Goal: Entertainment & Leisure: Consume media (video, audio)

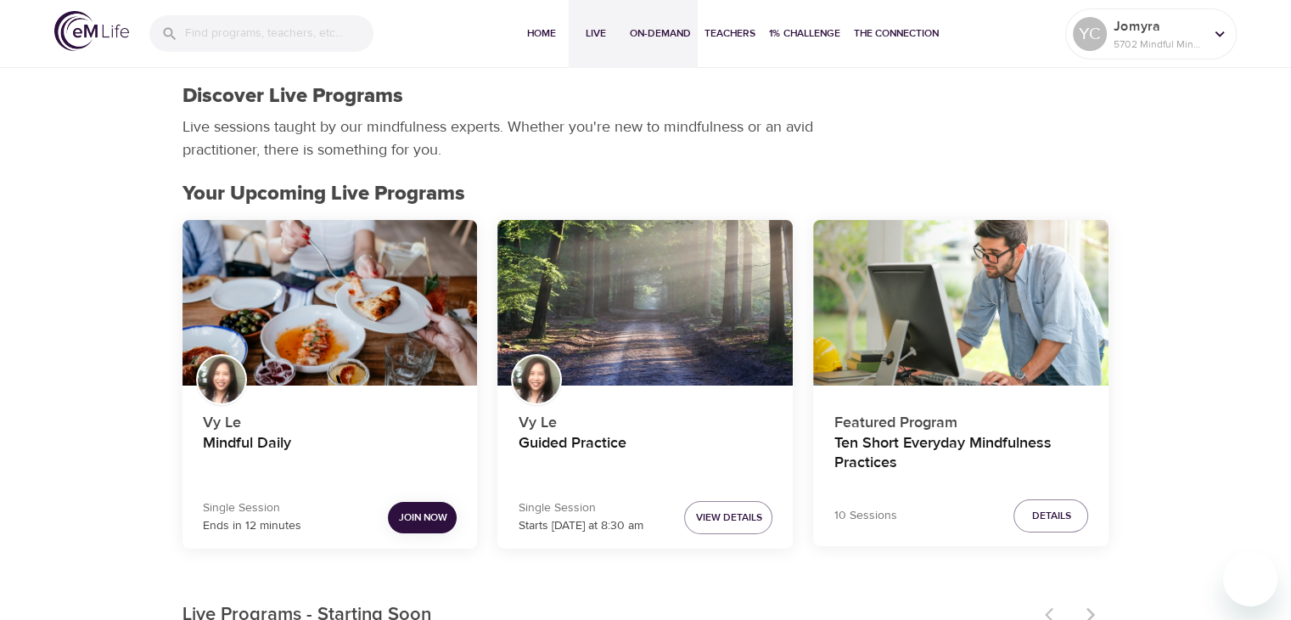
click at [653, 32] on span "On-Demand" at bounding box center [660, 34] width 61 height 18
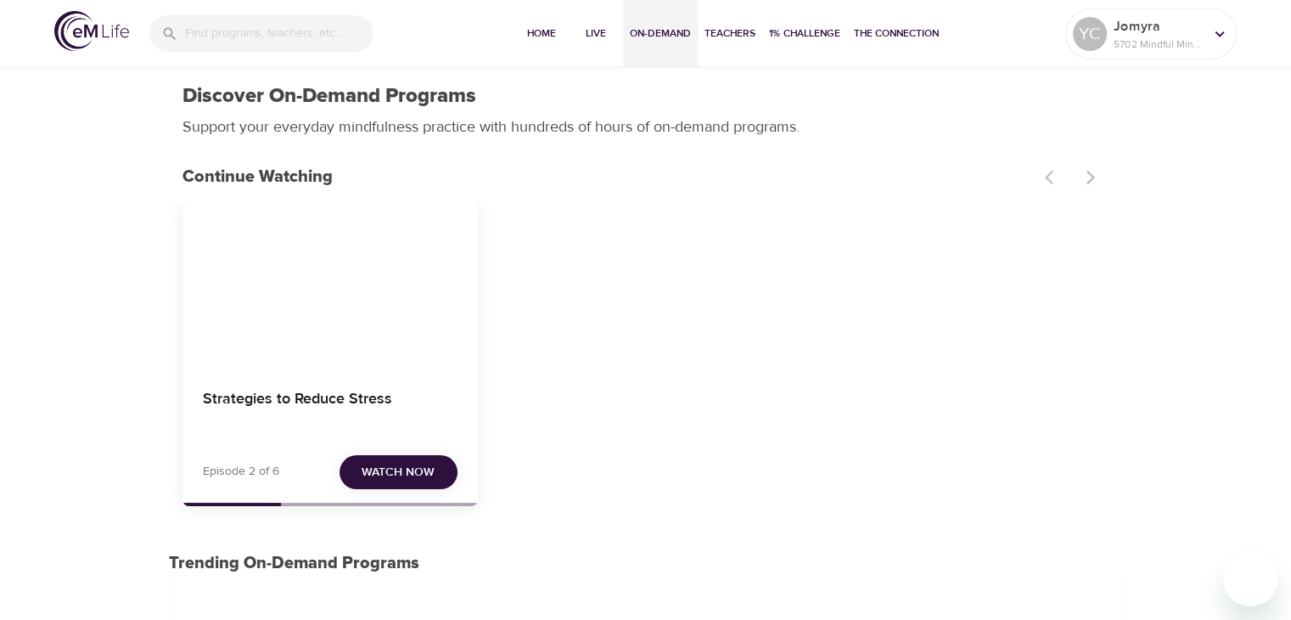
click at [424, 478] on span "Watch Now" at bounding box center [398, 472] width 73 height 21
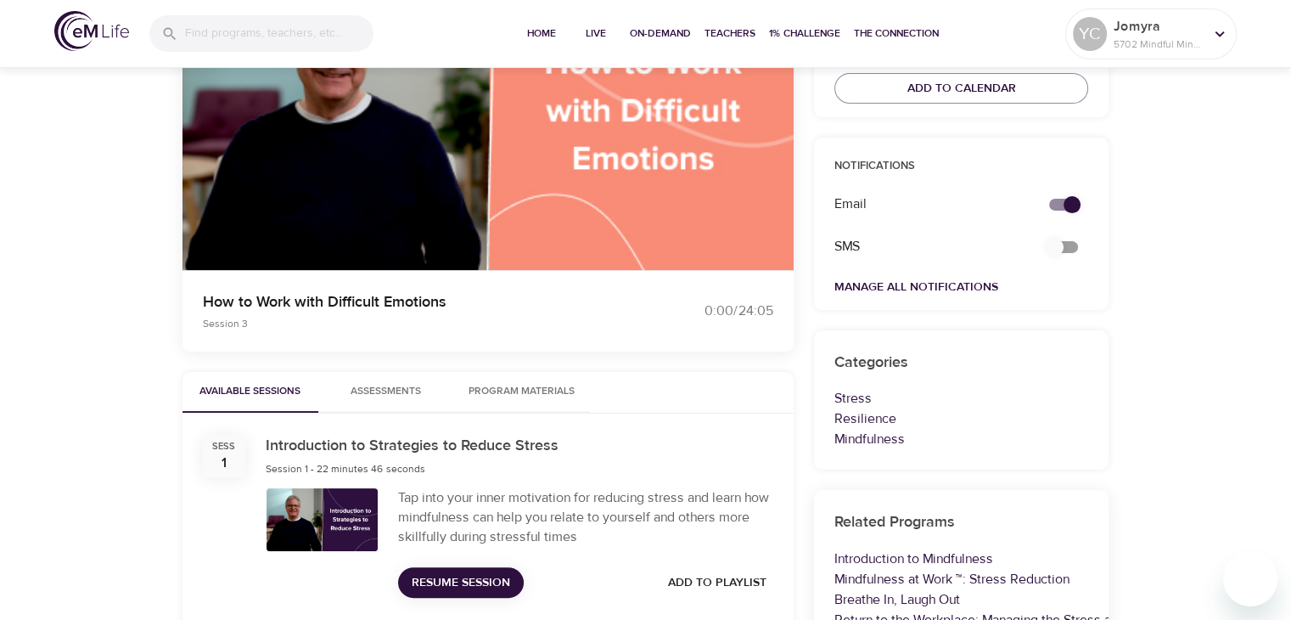
scroll to position [340, 0]
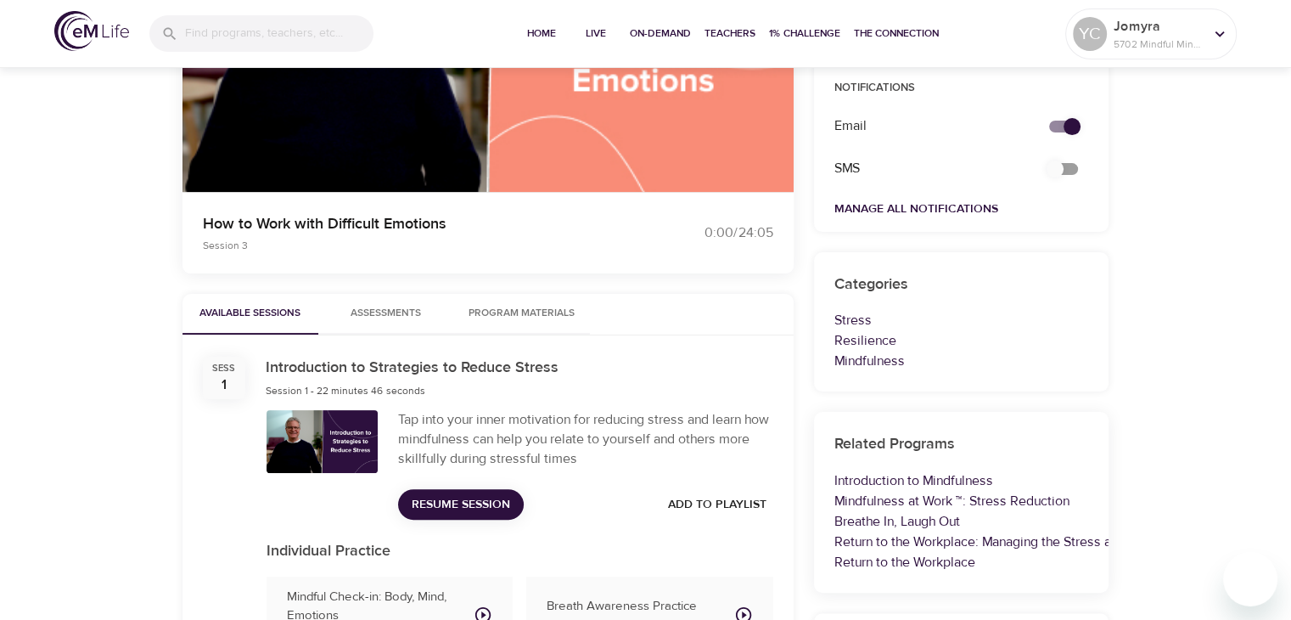
click at [467, 503] on span "Resume Session" at bounding box center [461, 504] width 98 height 21
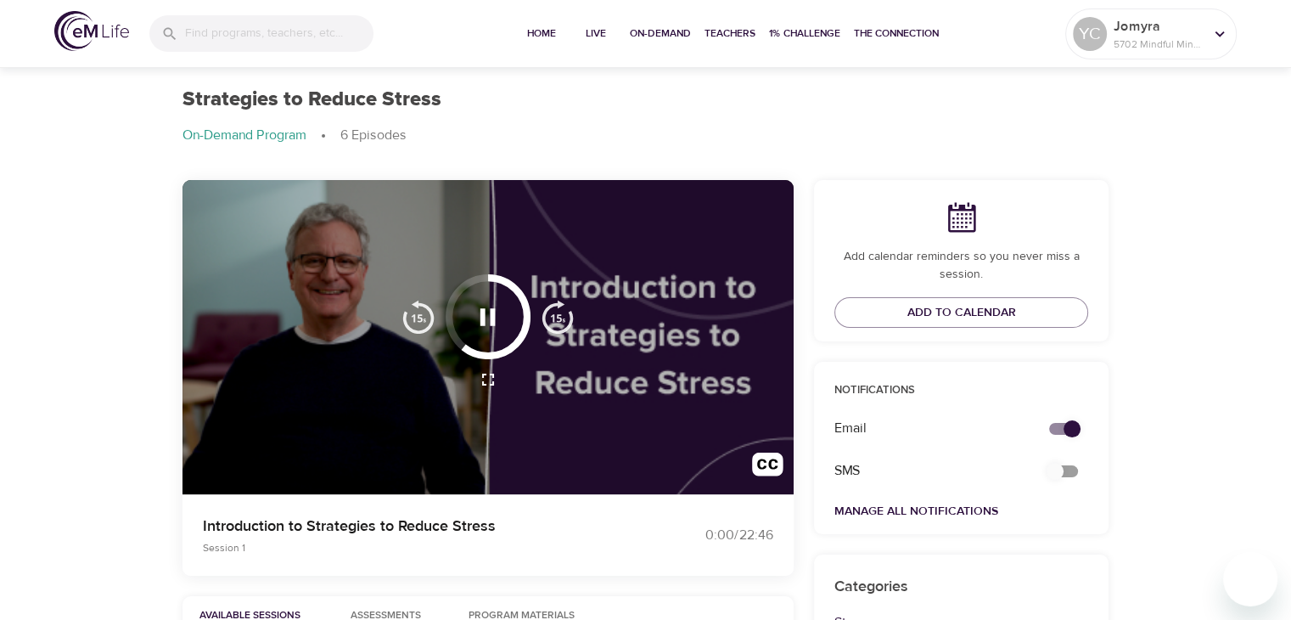
scroll to position [0, 0]
